Goal: Communication & Community: Answer question/provide support

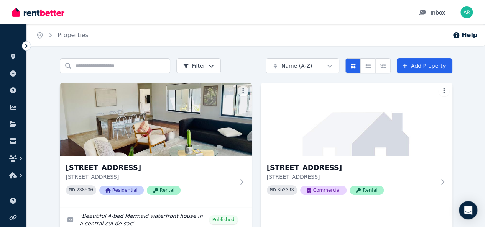
click at [442, 11] on div "Inbox" at bounding box center [431, 13] width 27 height 8
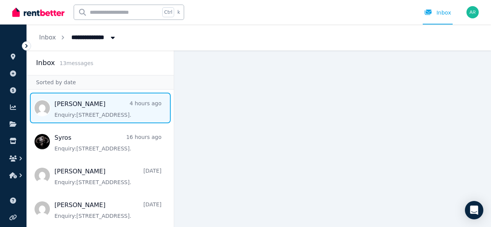
click at [100, 106] on span "Message list" at bounding box center [100, 108] width 147 height 31
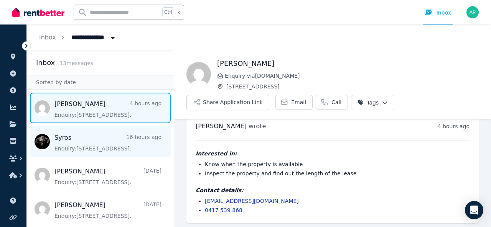
scroll to position [15, 0]
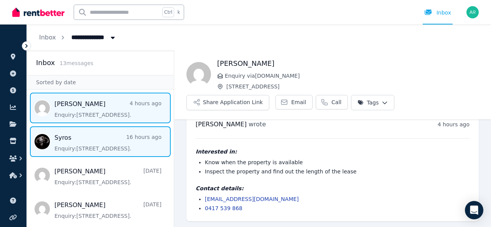
click at [115, 146] on span "Message list" at bounding box center [100, 142] width 147 height 31
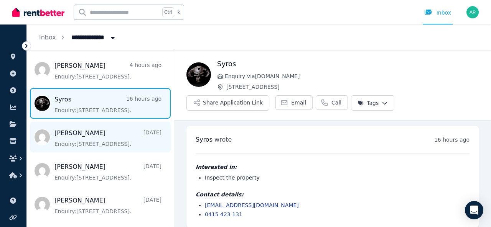
scroll to position [6, 0]
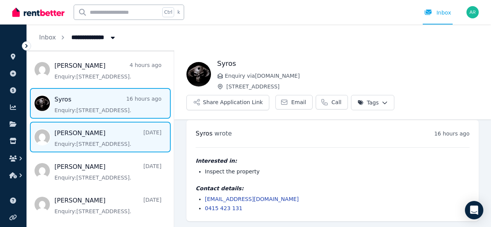
click at [99, 135] on span "Message list" at bounding box center [100, 137] width 147 height 31
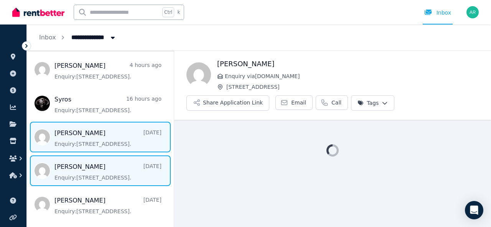
click at [90, 175] on span "Message list" at bounding box center [100, 171] width 147 height 31
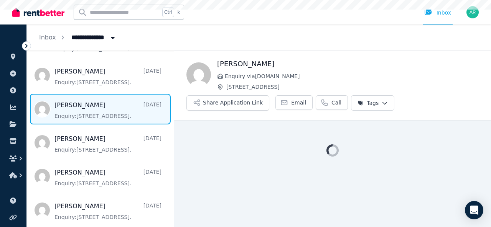
scroll to position [153, 0]
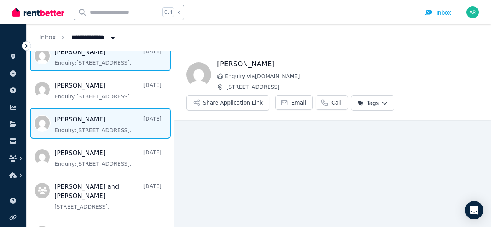
click at [117, 133] on span "Message list" at bounding box center [100, 123] width 147 height 31
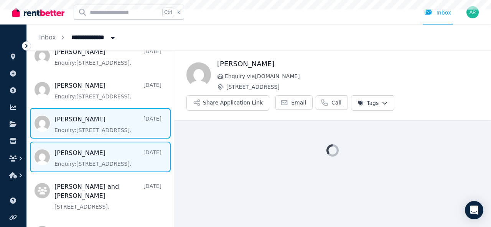
click at [108, 158] on span "Message list" at bounding box center [100, 157] width 147 height 31
